Goal: Transaction & Acquisition: Purchase product/service

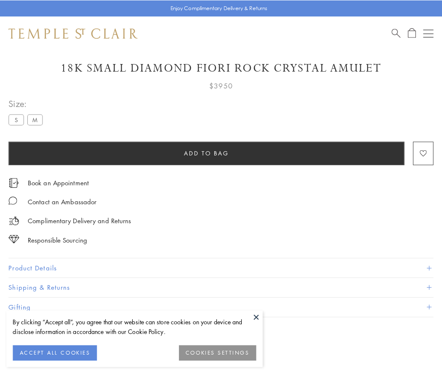
scroll to position [50, 0]
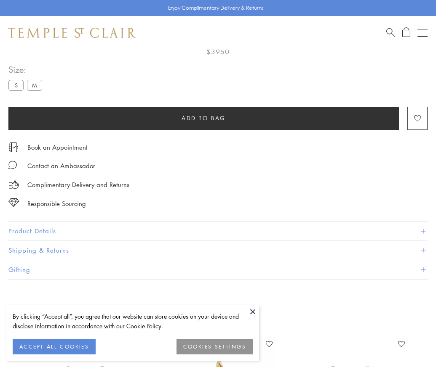
click at [203, 118] on span "Add to bag" at bounding box center [203, 118] width 44 height 9
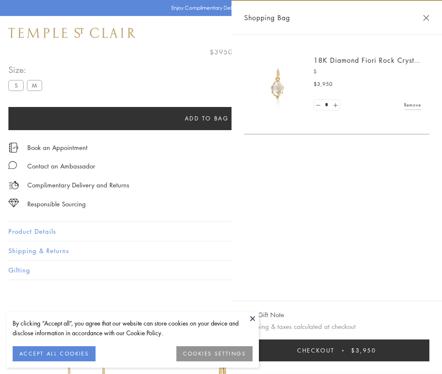
click at [339, 350] on button "Checkout $3,950" at bounding box center [336, 350] width 185 height 22
